Goal: Navigation & Orientation: Find specific page/section

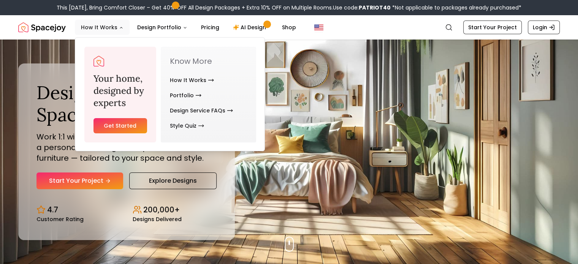
click at [102, 23] on button "How It Works" at bounding box center [102, 27] width 55 height 15
click at [127, 127] on link "Get Started" at bounding box center [121, 125] width 54 height 15
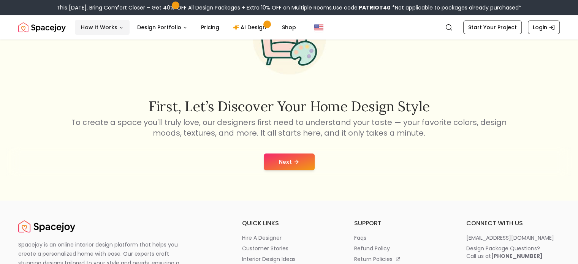
scroll to position [76, 0]
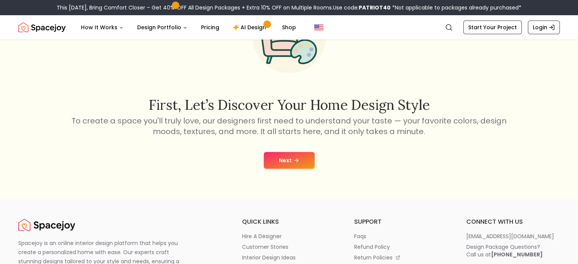
click at [287, 161] on button "Next" at bounding box center [289, 160] width 51 height 17
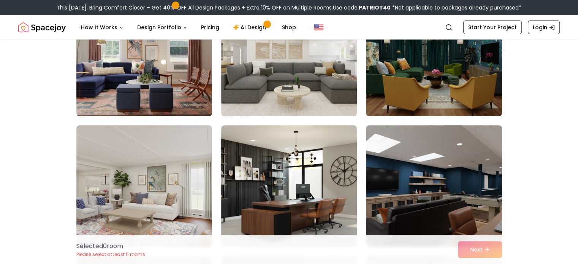
scroll to position [114, 0]
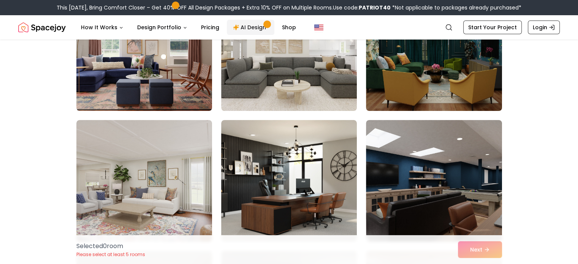
click at [246, 26] on link "AI Design" at bounding box center [251, 27] width 48 height 15
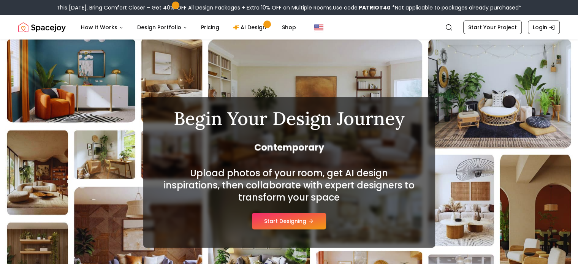
click at [53, 29] on img "Spacejoy" at bounding box center [42, 27] width 48 height 15
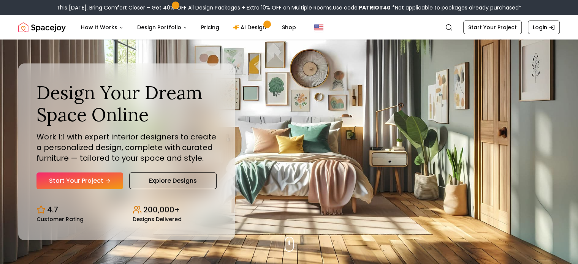
click at [0, 29] on div "Spacejoy Search How It Works Design Portfolio Pricing AI Design Shop Search Sta…" at bounding box center [289, 27] width 578 height 24
